Goal: Information Seeking & Learning: Learn about a topic

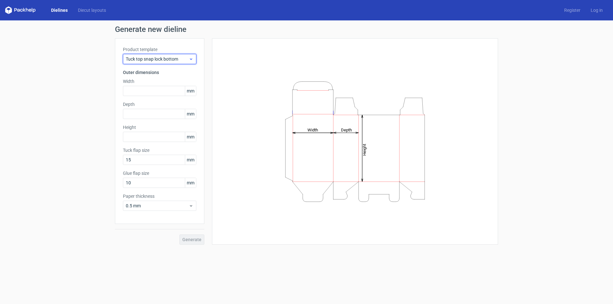
click at [143, 60] on span "Tuck top snap lock bottom" at bounding box center [157, 59] width 63 height 6
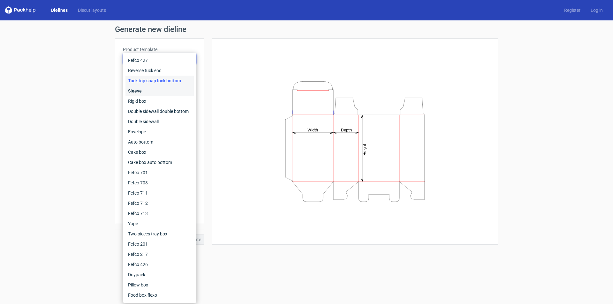
click at [142, 93] on div "Sleeve" at bounding box center [159, 91] width 68 height 10
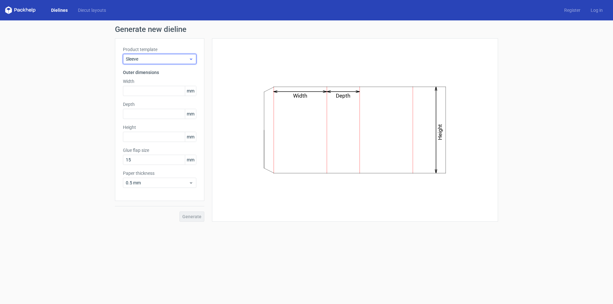
click at [146, 62] on div "Sleeve" at bounding box center [159, 59] width 73 height 10
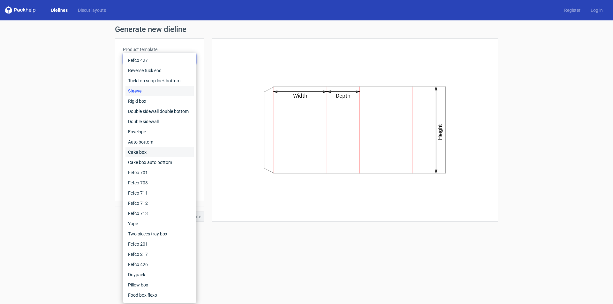
click at [148, 149] on div "Cake box" at bounding box center [159, 152] width 68 height 10
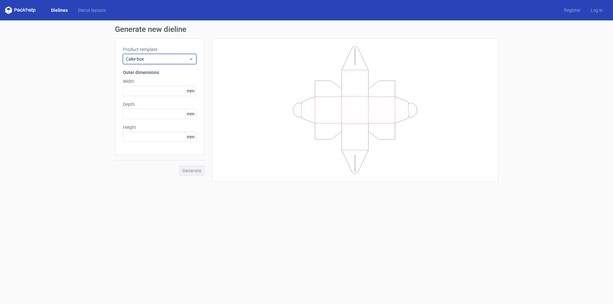
click at [156, 55] on div "Cake box" at bounding box center [159, 59] width 73 height 10
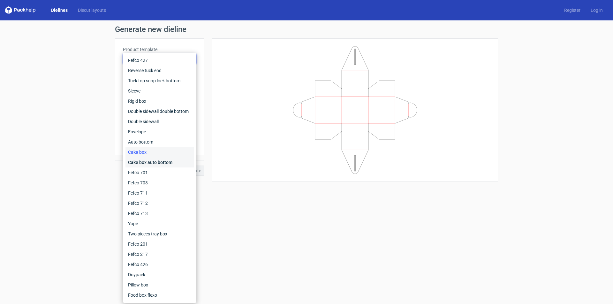
click at [153, 162] on div "Cake box auto bottom" at bounding box center [159, 162] width 68 height 10
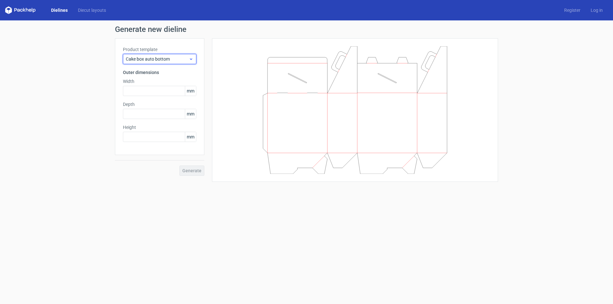
click at [144, 59] on span "Cake box auto bottom" at bounding box center [157, 59] width 63 height 6
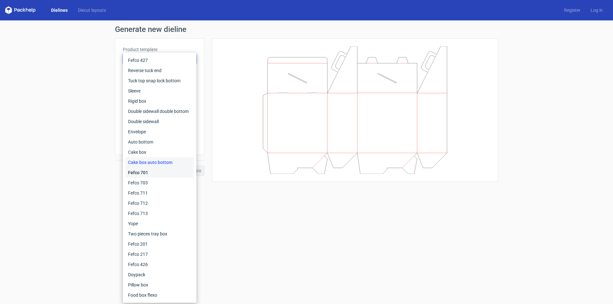
click at [157, 176] on div "Fefco 701" at bounding box center [159, 173] width 68 height 10
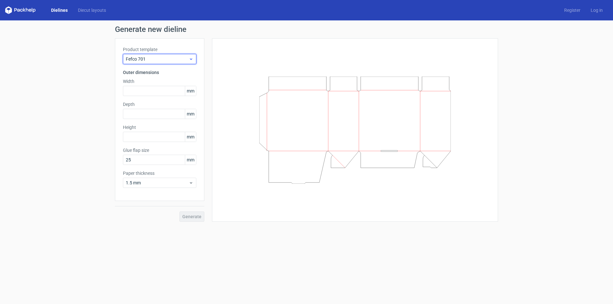
click at [152, 59] on span "Fefco 701" at bounding box center [157, 59] width 63 height 6
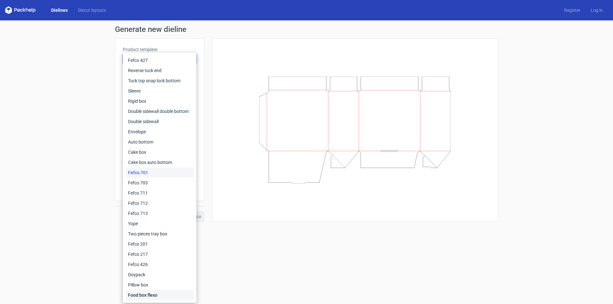
click at [152, 292] on div "Food box flexo" at bounding box center [159, 295] width 68 height 10
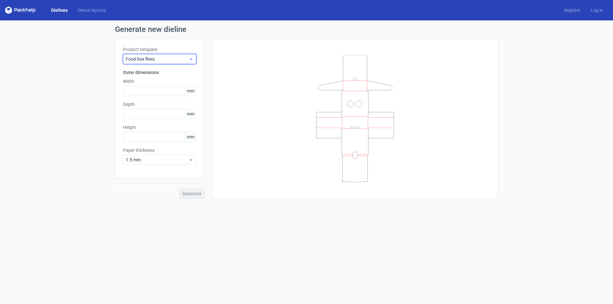
click at [145, 56] on span "Food box flexo" at bounding box center [157, 59] width 63 height 6
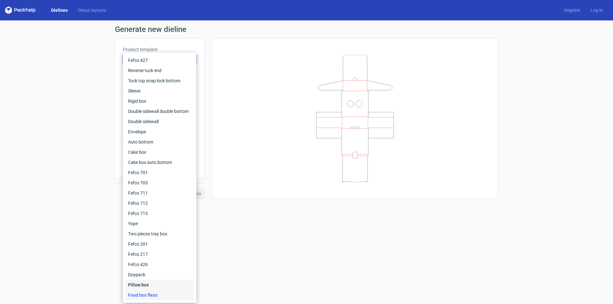
click at [147, 288] on div "Pillow box" at bounding box center [159, 285] width 68 height 10
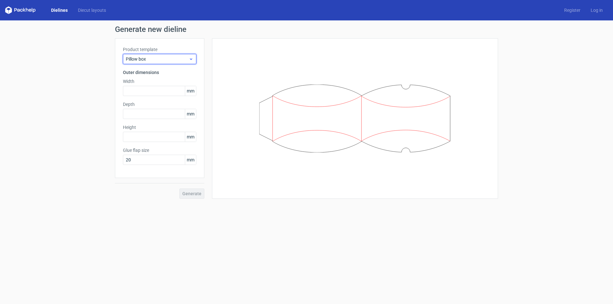
click at [149, 56] on span "Pillow box" at bounding box center [157, 59] width 63 height 6
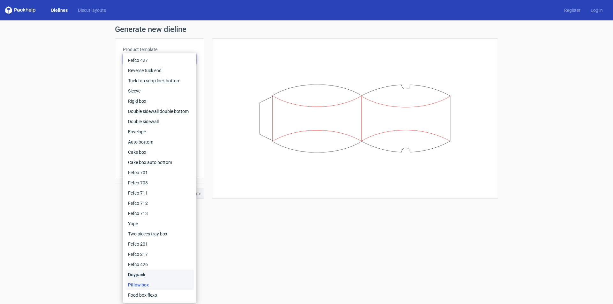
click at [149, 278] on div "Doypack" at bounding box center [159, 275] width 68 height 10
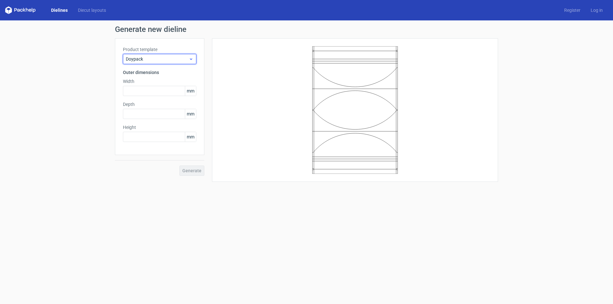
click at [149, 59] on span "Doypack" at bounding box center [157, 59] width 63 height 6
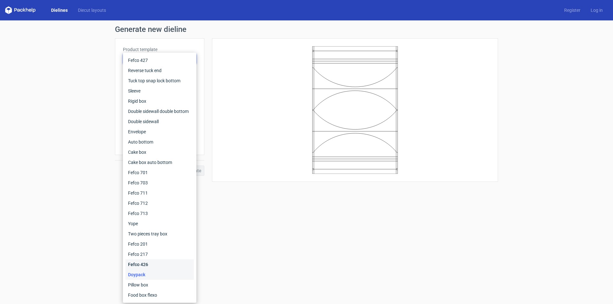
click at [146, 266] on div "Fefco 426" at bounding box center [159, 265] width 68 height 10
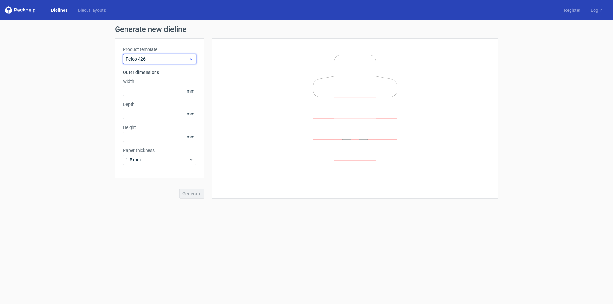
click at [149, 56] on span "Fefco 426" at bounding box center [157, 59] width 63 height 6
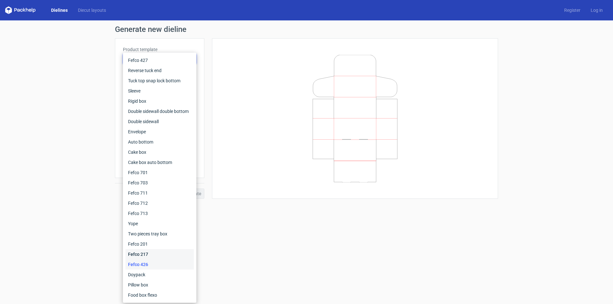
click at [155, 251] on div "Fefco 217" at bounding box center [159, 254] width 68 height 10
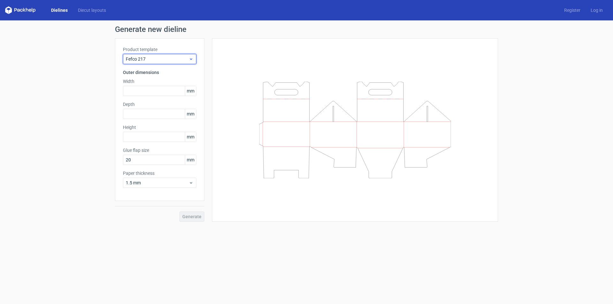
click at [168, 56] on span "Fefco 217" at bounding box center [157, 59] width 63 height 6
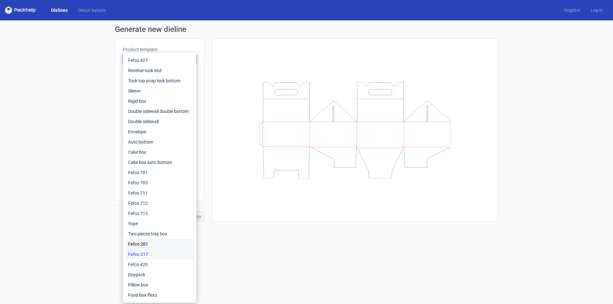
click at [144, 242] on div "Fefco 201" at bounding box center [159, 244] width 68 height 10
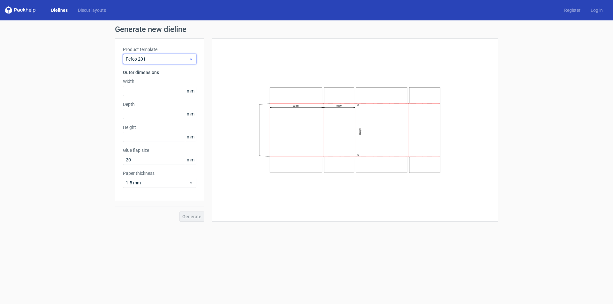
click at [151, 56] on span "Fefco 201" at bounding box center [157, 59] width 63 height 6
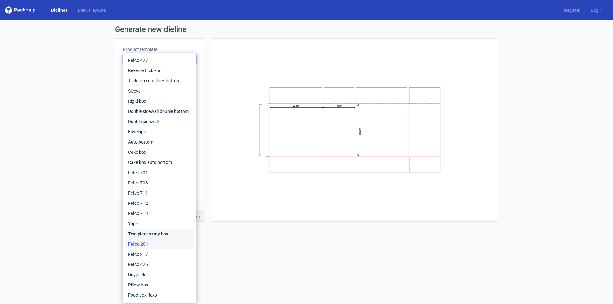
click at [148, 232] on div "Two pieces tray box" at bounding box center [159, 234] width 68 height 10
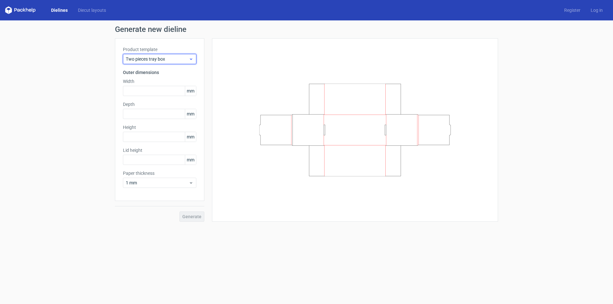
click at [165, 58] on span "Two pieces tray box" at bounding box center [157, 59] width 63 height 6
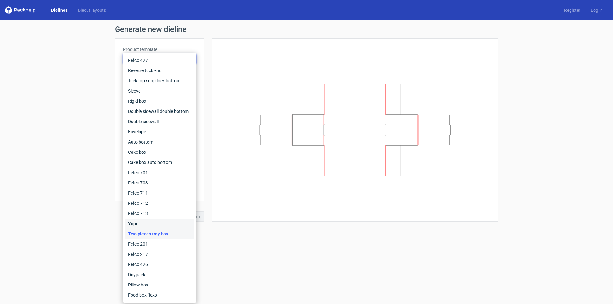
click at [140, 222] on div "Yope" at bounding box center [159, 224] width 68 height 10
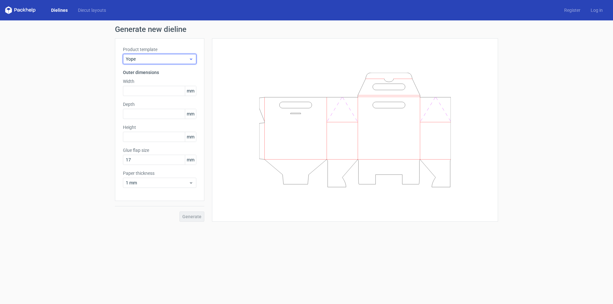
click at [149, 57] on span "Yope" at bounding box center [157, 59] width 63 height 6
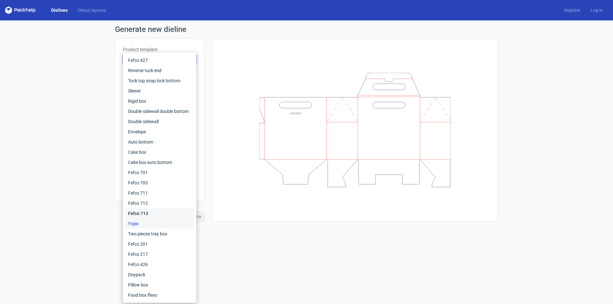
click at [138, 215] on div "Fefco 713" at bounding box center [159, 213] width 68 height 10
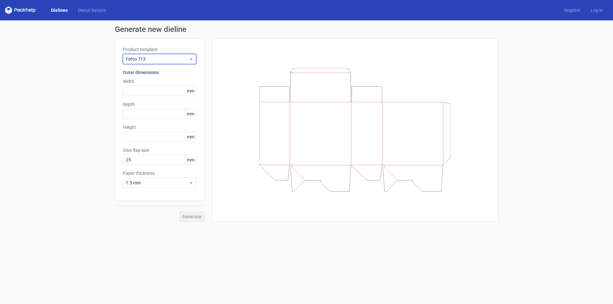
click at [171, 57] on span "Fefco 713" at bounding box center [157, 59] width 63 height 6
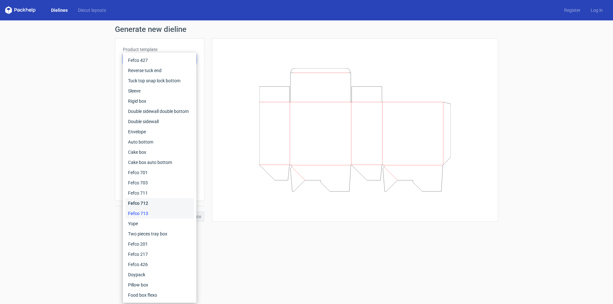
click at [157, 200] on div "Fefco 712" at bounding box center [159, 203] width 68 height 10
